Goal: Information Seeking & Learning: Understand process/instructions

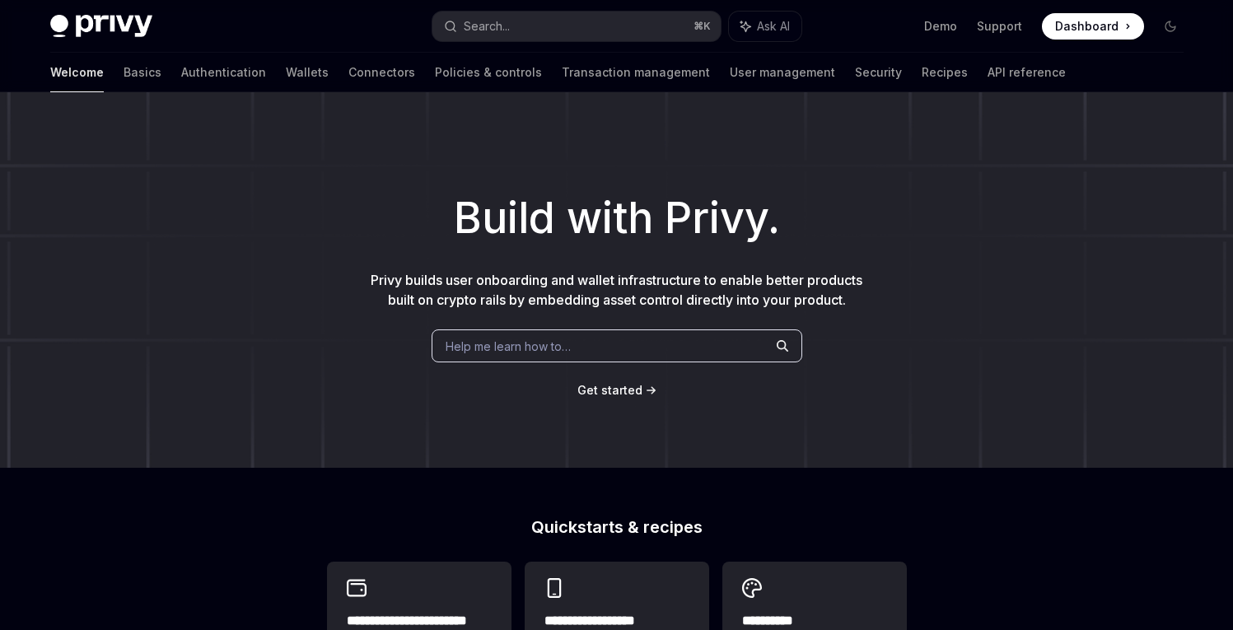
click at [648, 346] on div "Help me learn how to…" at bounding box center [617, 345] width 371 height 33
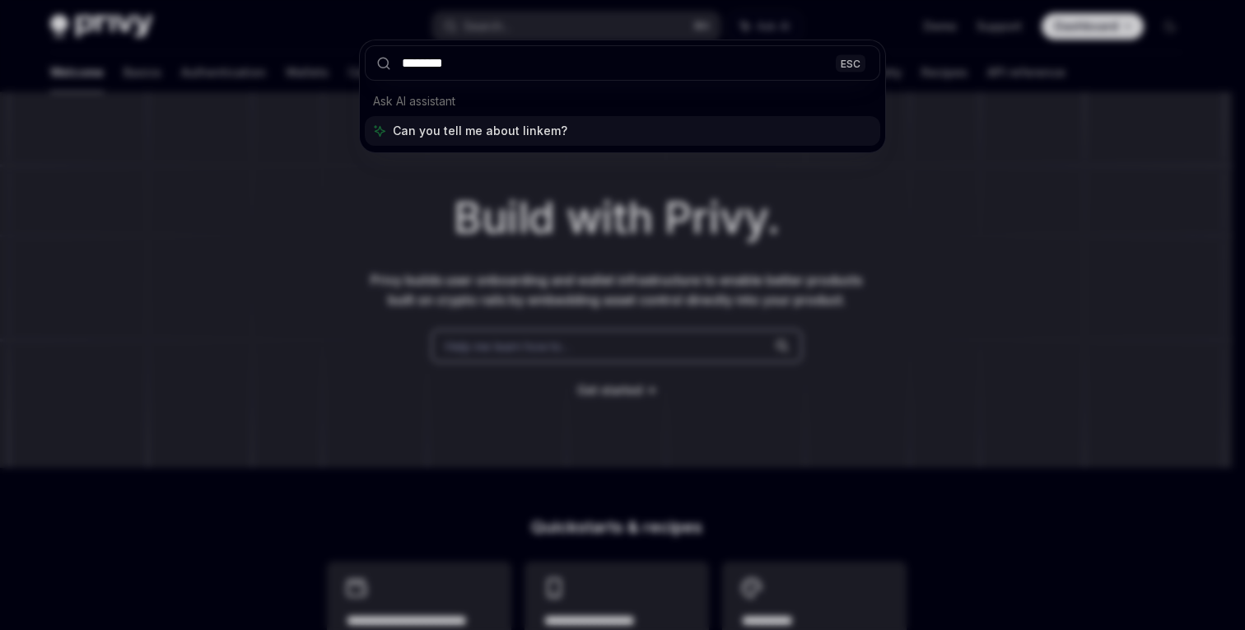
type input "*********"
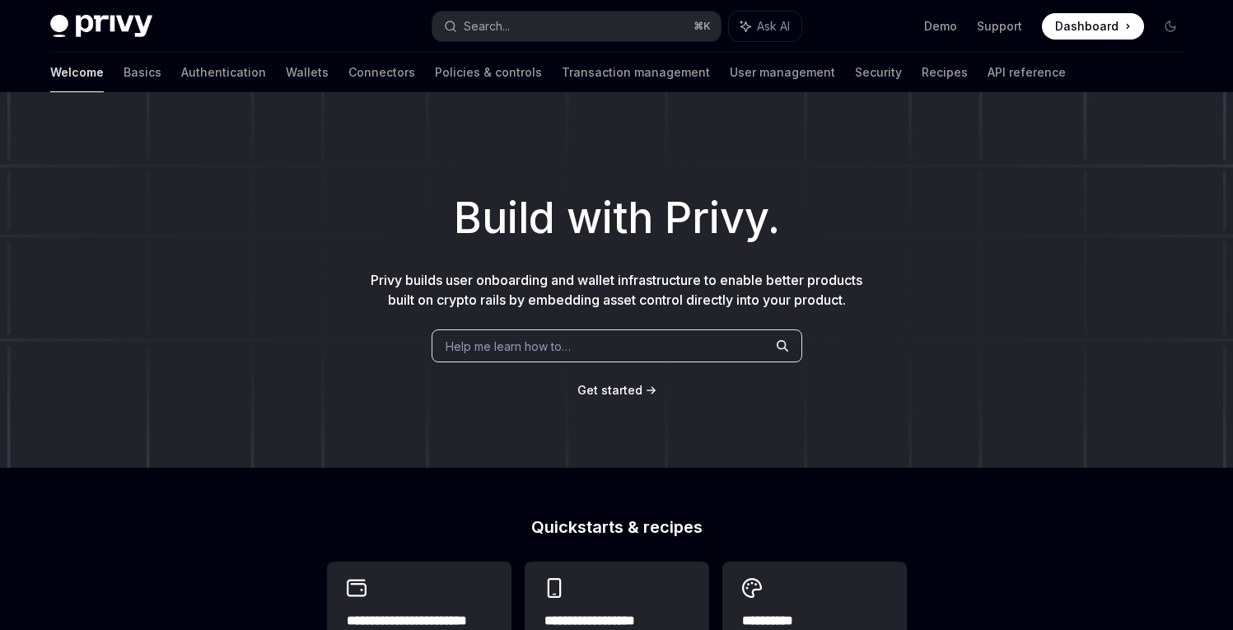
type textarea "*"
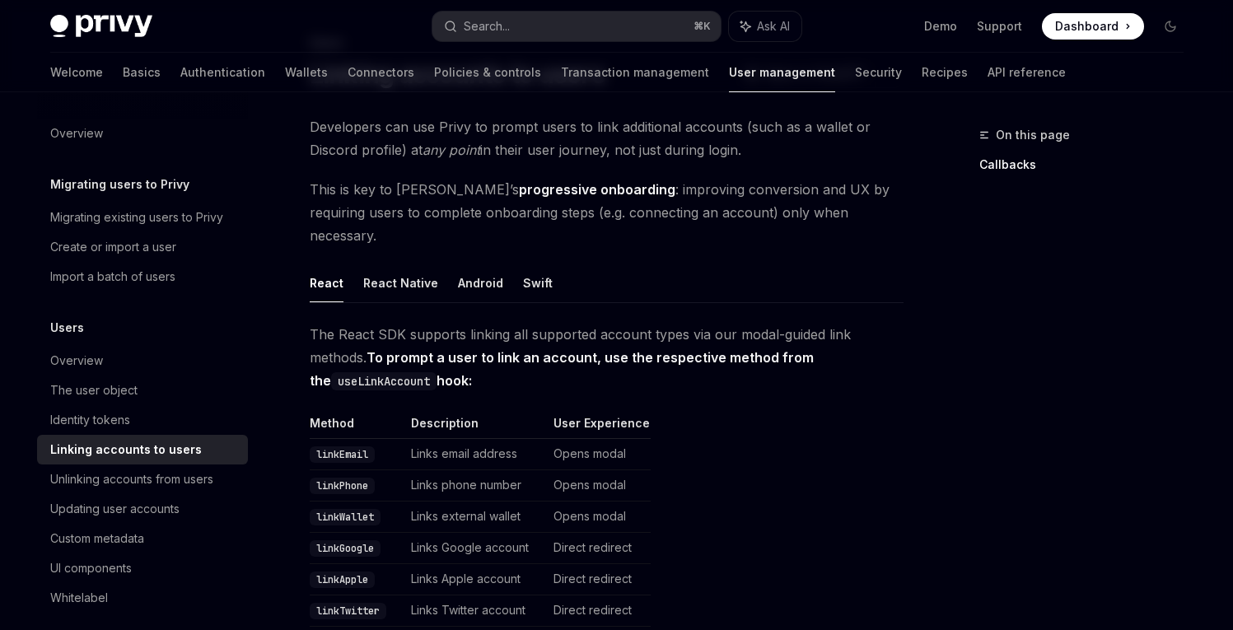
click at [347, 446] on code "linkEmail" at bounding box center [342, 454] width 65 height 16
click at [582, 440] on td "Opens modal" at bounding box center [599, 454] width 104 height 31
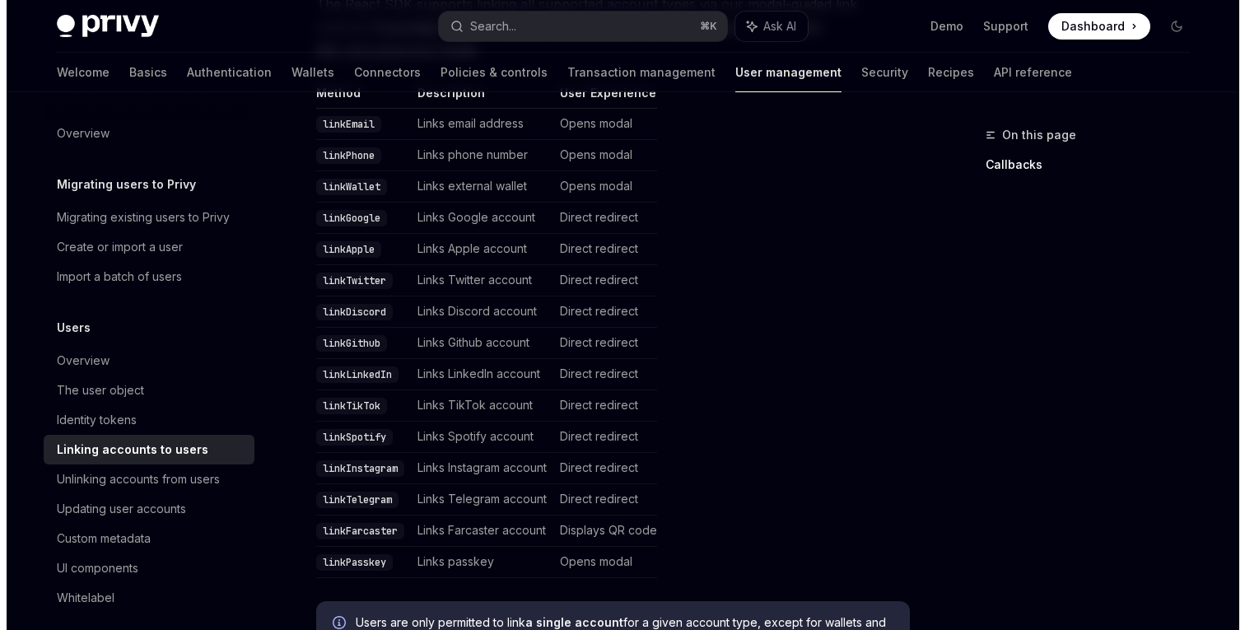
scroll to position [446, 0]
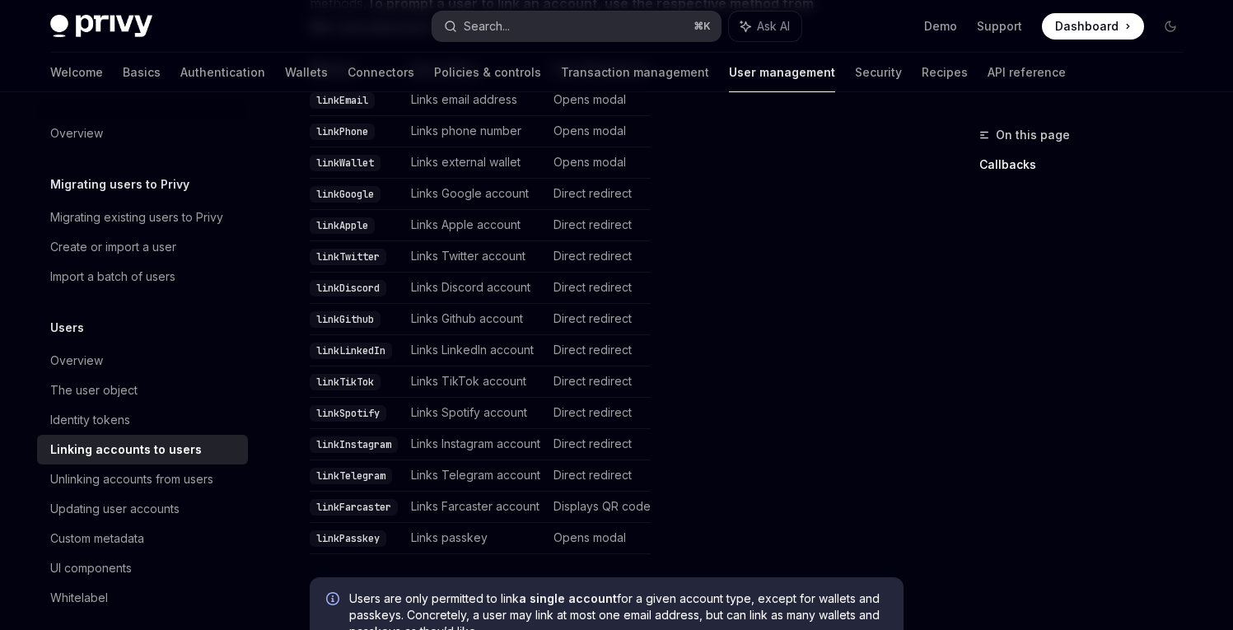
click at [530, 30] on button "Search... ⌘ K" at bounding box center [576, 27] width 288 height 30
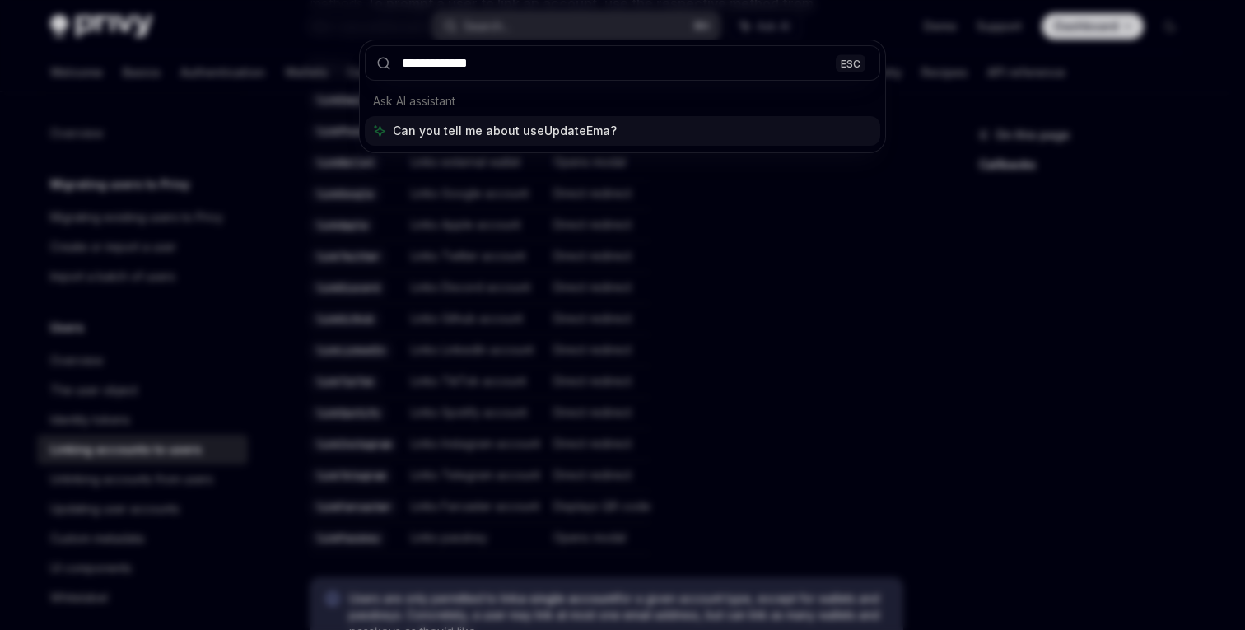
type input "**********"
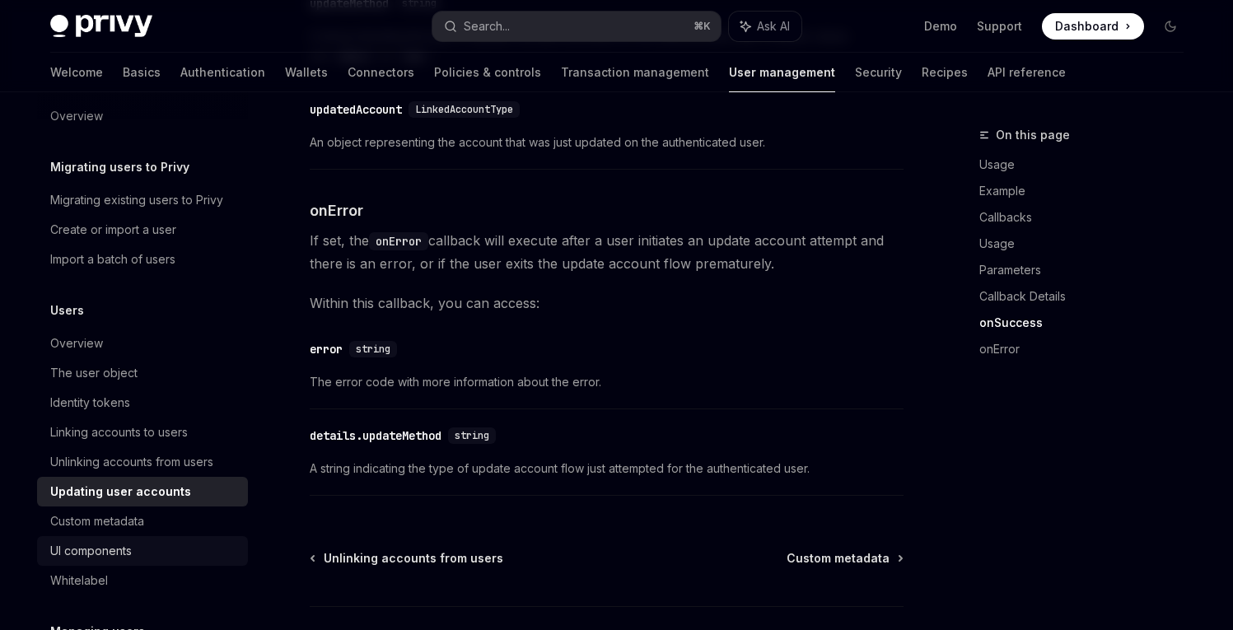
scroll to position [18, 0]
click at [141, 438] on div "Linking accounts to users" at bounding box center [119, 432] width 138 height 20
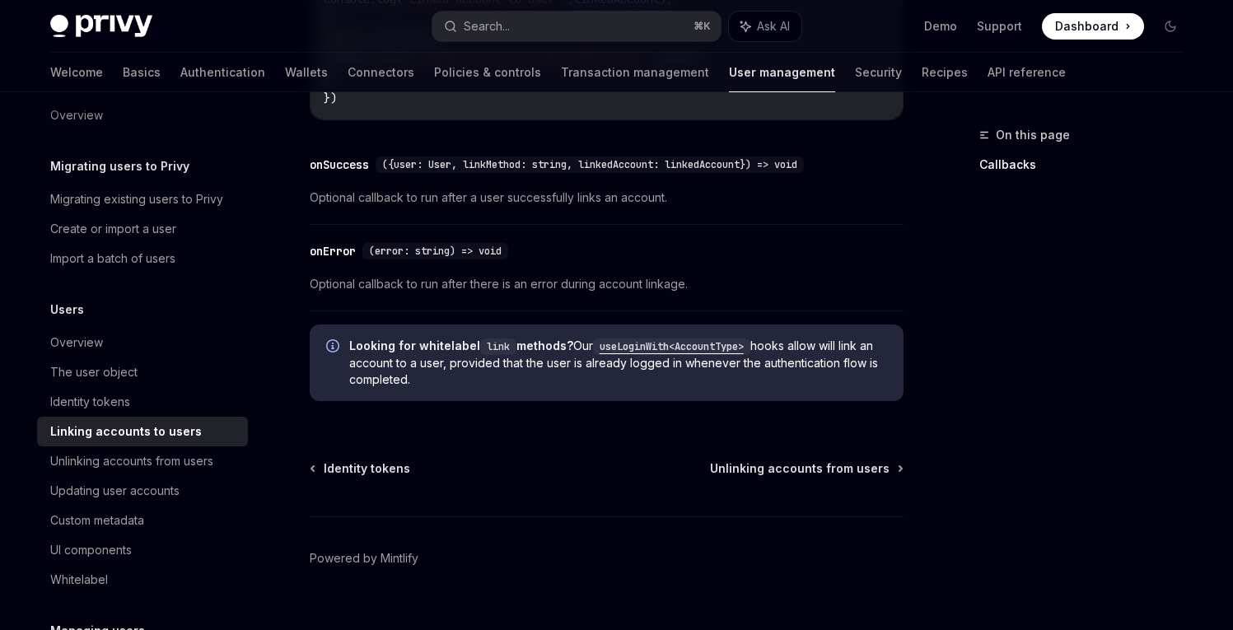
scroll to position [2023, 0]
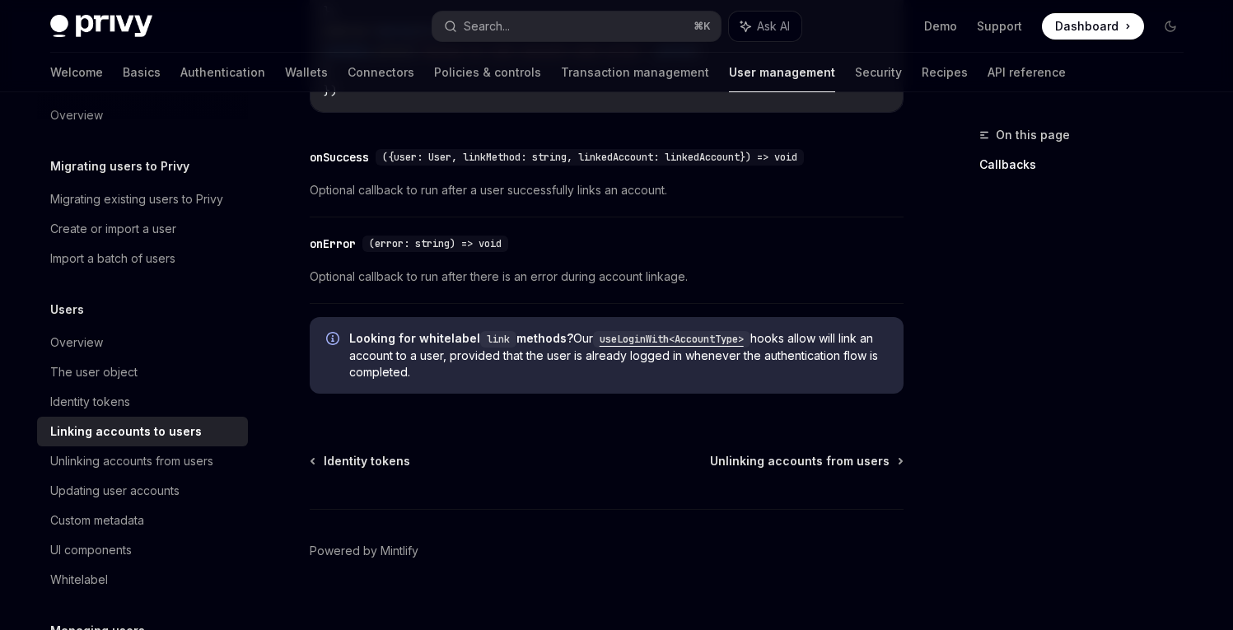
click at [675, 337] on code "useLoginWith<AccountType>" at bounding box center [671, 339] width 157 height 16
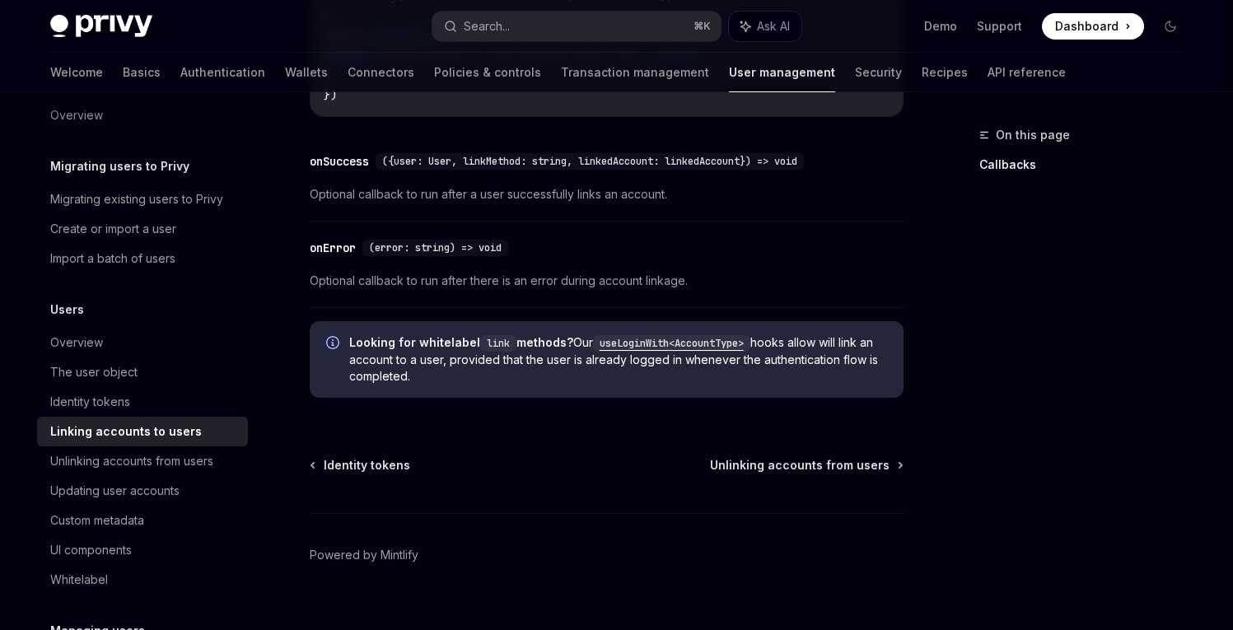
scroll to position [2023, 0]
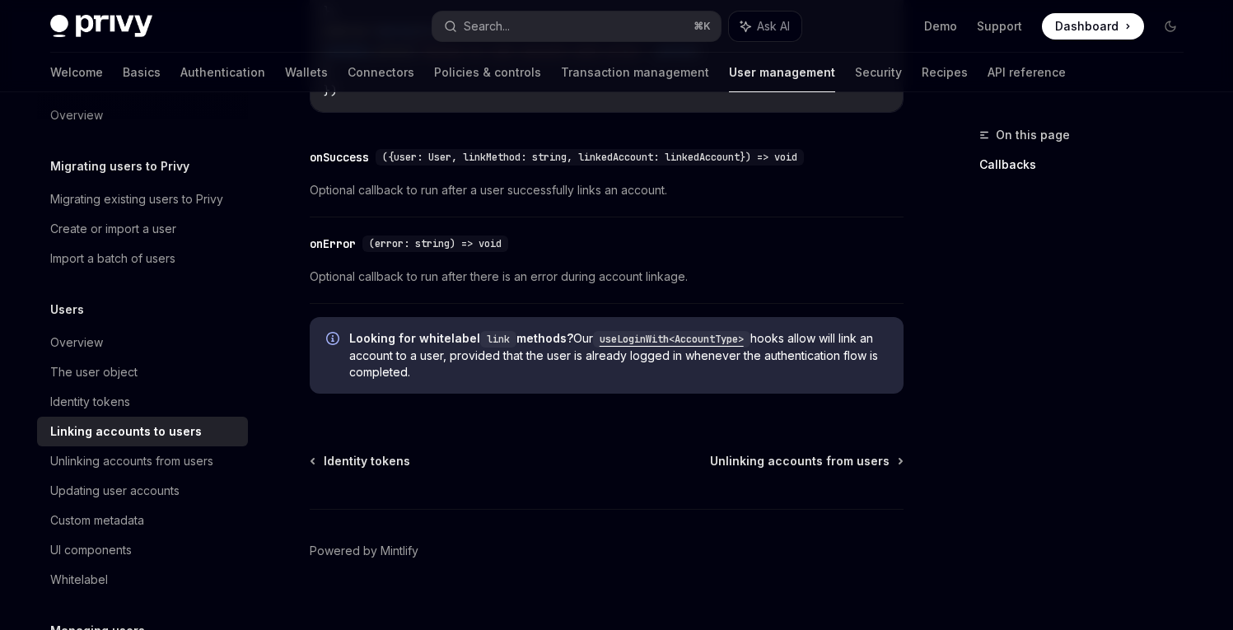
click at [675, 337] on code "useLoginWith<AccountType>" at bounding box center [671, 339] width 157 height 16
type textarea "*"
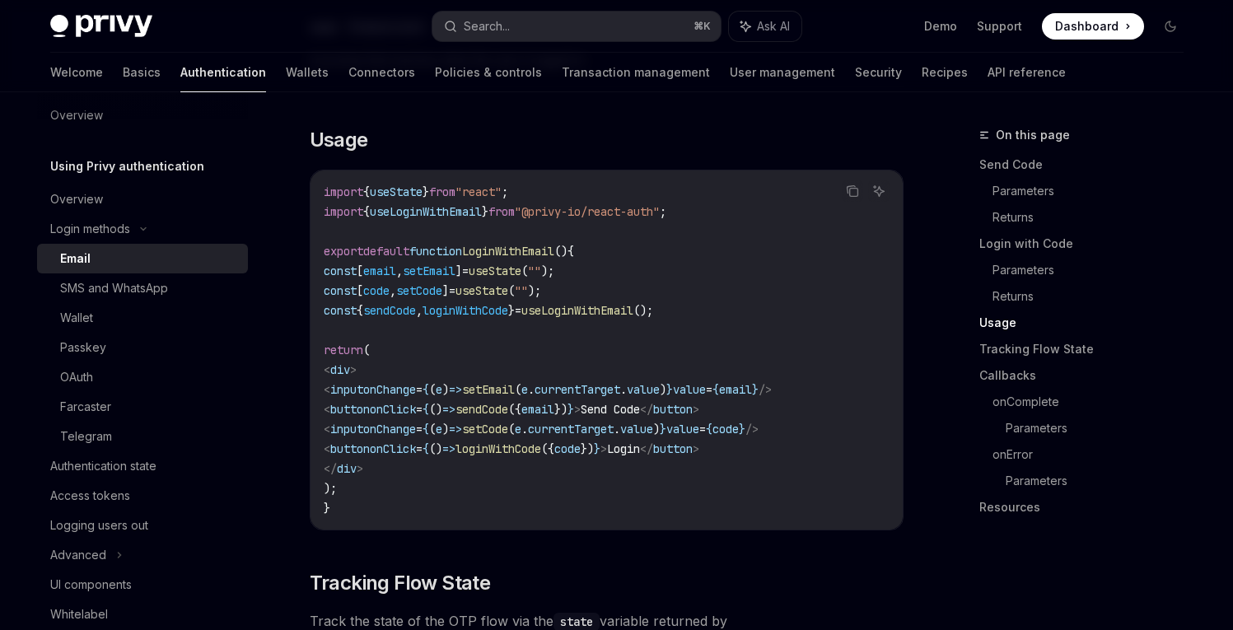
scroll to position [1379, 0]
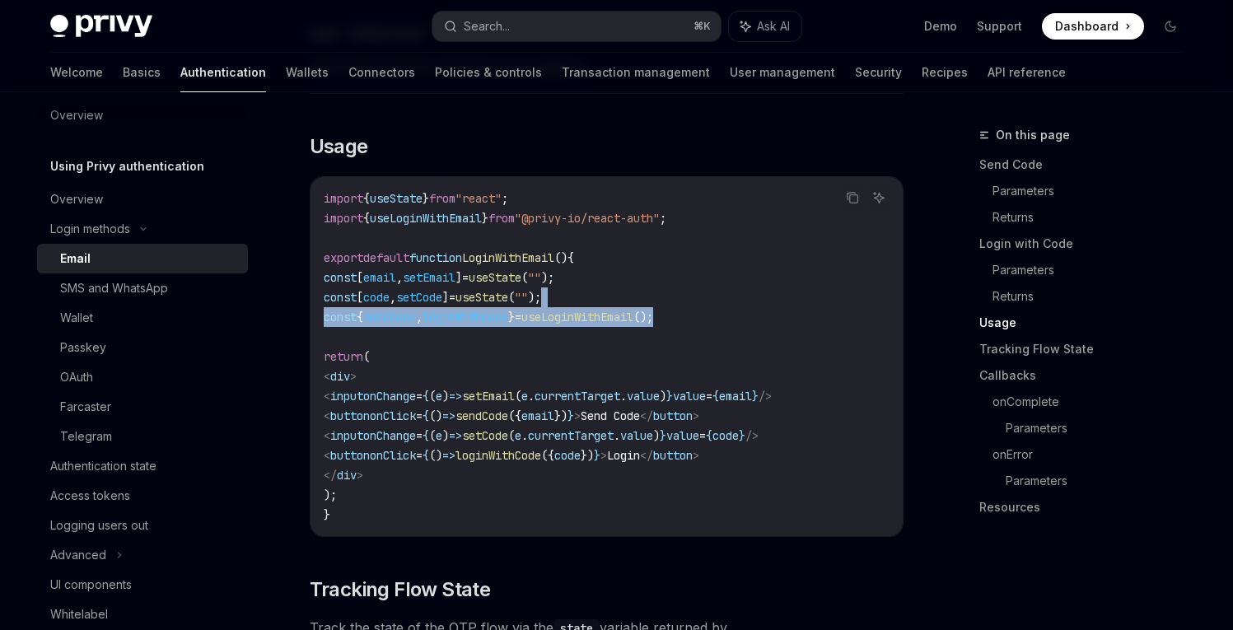
drag, startPoint x: 736, startPoint y: 306, endPoint x: 740, endPoint y: 286, distance: 20.2
click at [740, 286] on code "import { useState } from "react" ; import { useLoginWithEmail } from "@privy-io…" at bounding box center [607, 357] width 566 height 336
copy code "const { sendCode , loginWithCode } = useLoginWithEmail ();"
click at [530, 29] on button "Search... ⌘ K" at bounding box center [576, 27] width 288 height 30
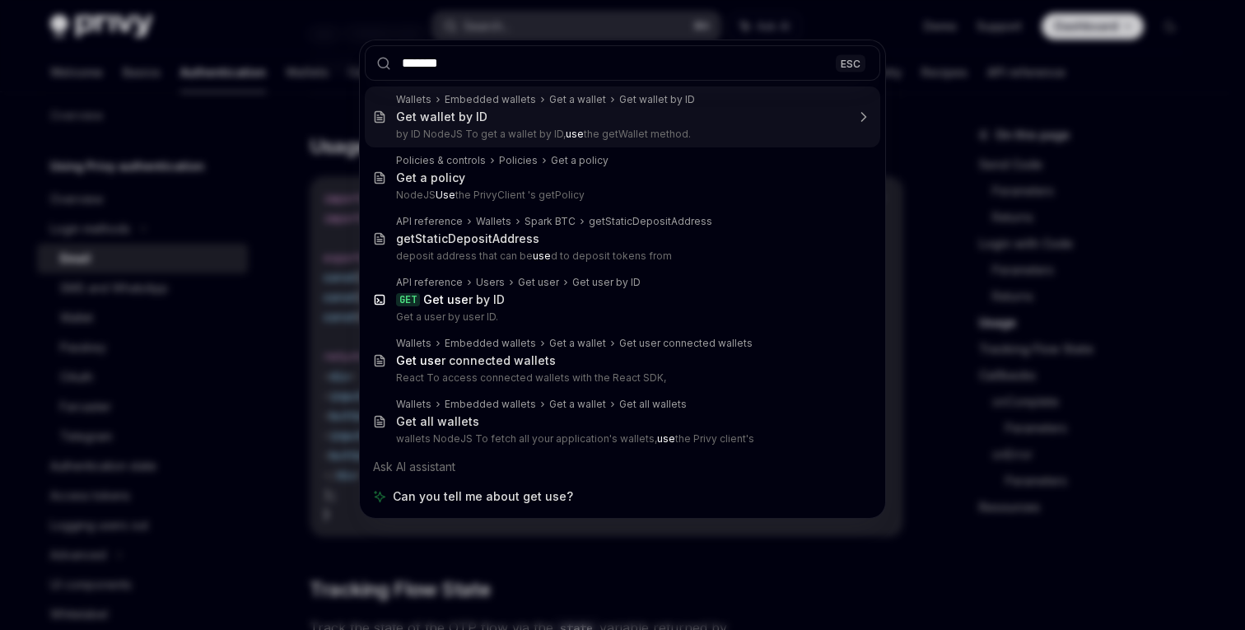
type input "********"
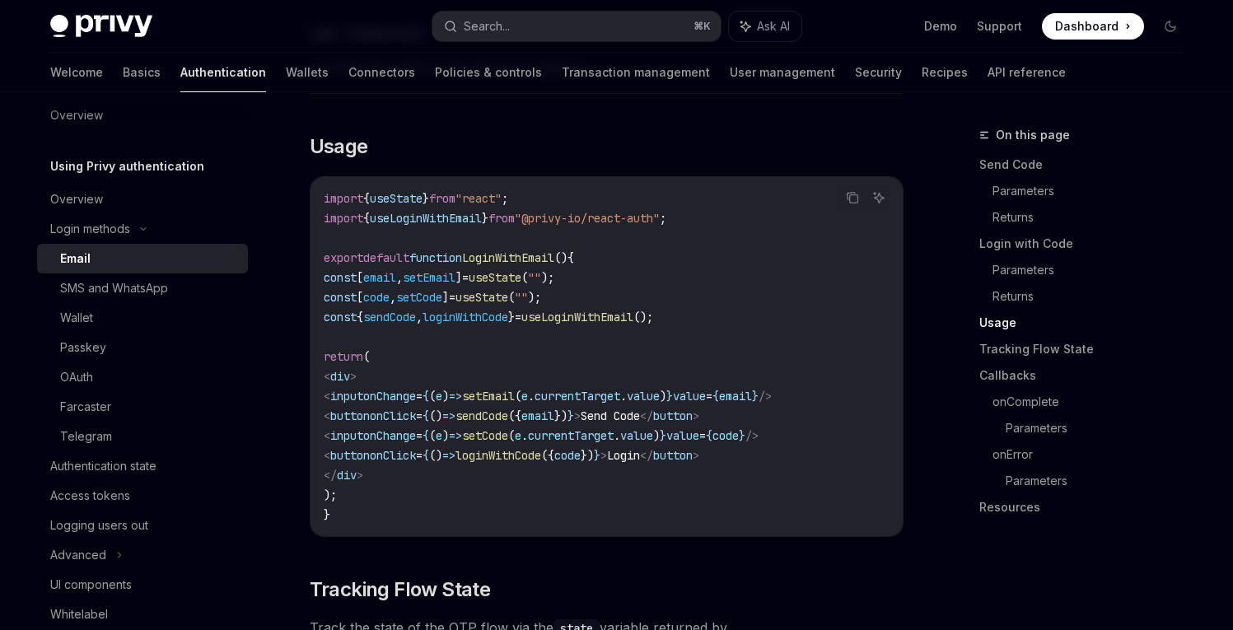
type textarea "*"
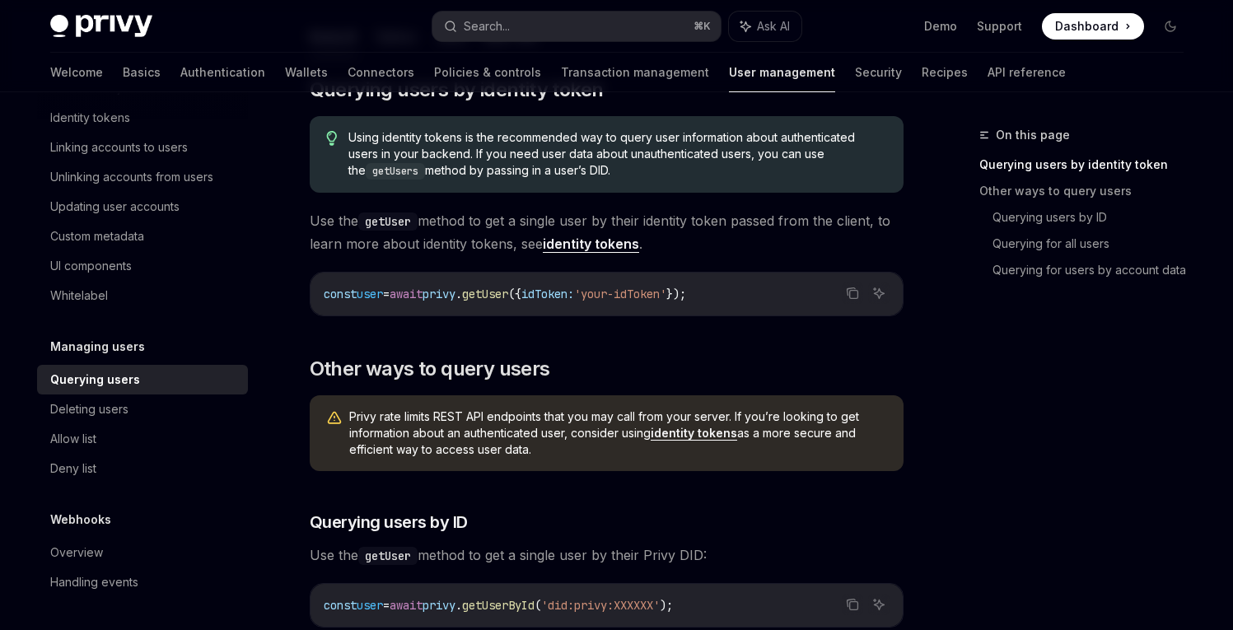
scroll to position [239, 0]
